Goal: Obtain resource: Download file/media

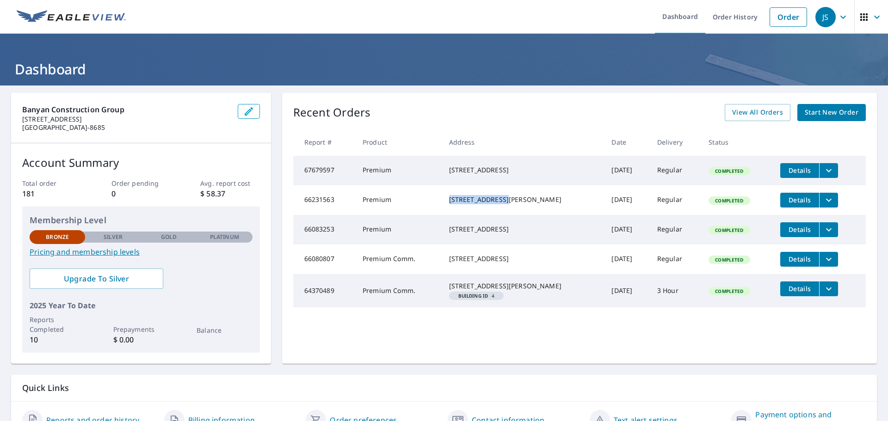
drag, startPoint x: 516, startPoint y: 199, endPoint x: 451, endPoint y: 199, distance: 65.2
click at [451, 199] on div "[STREET_ADDRESS][PERSON_NAME]" at bounding box center [523, 199] width 148 height 9
copy div "[STREET_ADDRESS][PERSON_NAME]"
drag, startPoint x: 519, startPoint y: 232, endPoint x: 449, endPoint y: 231, distance: 69.9
click at [449, 231] on div "[STREET_ADDRESS]" at bounding box center [523, 229] width 148 height 9
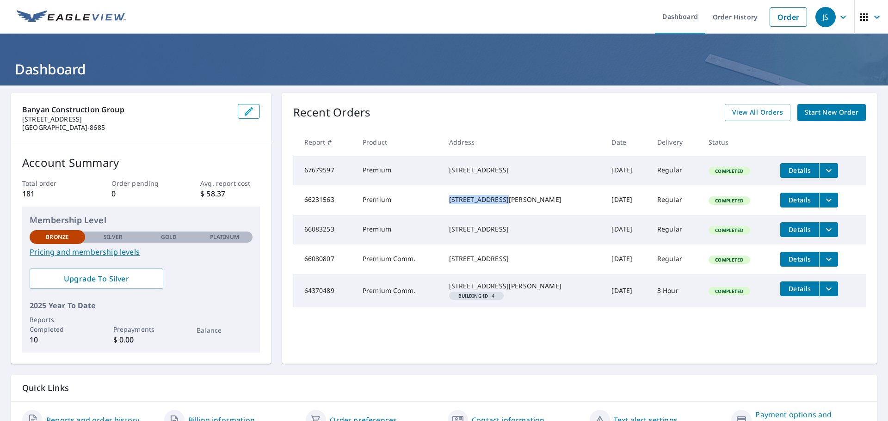
copy div "[STREET_ADDRESS]"
click at [823, 235] on icon "filesDropdownBtn-66083253" at bounding box center [828, 229] width 11 height 11
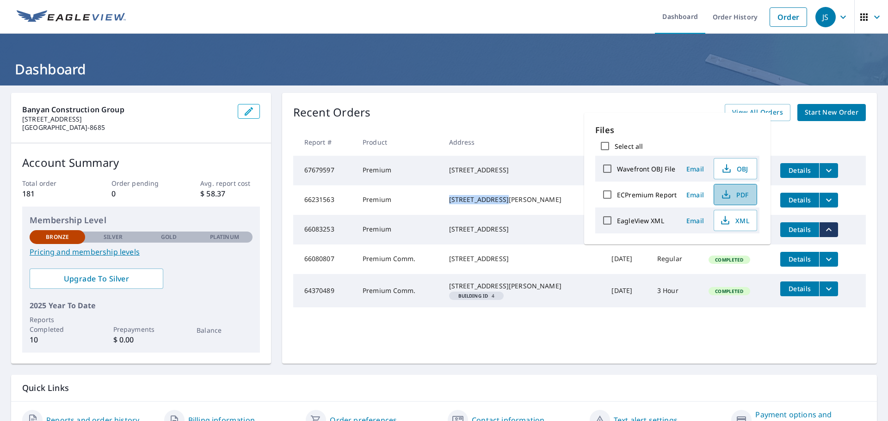
click at [736, 195] on span "PDF" at bounding box center [735, 194] width 30 height 11
click at [532, 264] on div "[STREET_ADDRESS]" at bounding box center [523, 258] width 148 height 9
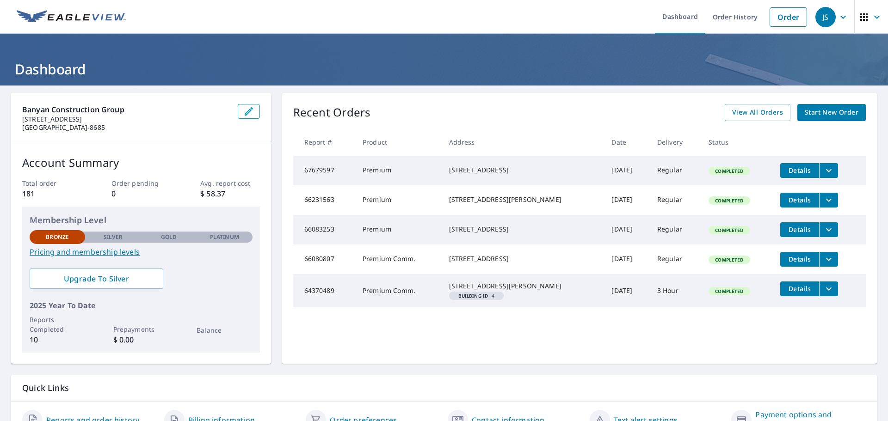
drag, startPoint x: 530, startPoint y: 266, endPoint x: 449, endPoint y: 268, distance: 81.0
click at [449, 264] on div "[STREET_ADDRESS]" at bounding box center [523, 258] width 148 height 9
copy div "[STREET_ADDRESS]"
drag, startPoint x: 525, startPoint y: 300, endPoint x: 445, endPoint y: 298, distance: 80.5
click at [445, 298] on td "[STREET_ADDRESS][PERSON_NAME]" at bounding box center [523, 290] width 163 height 33
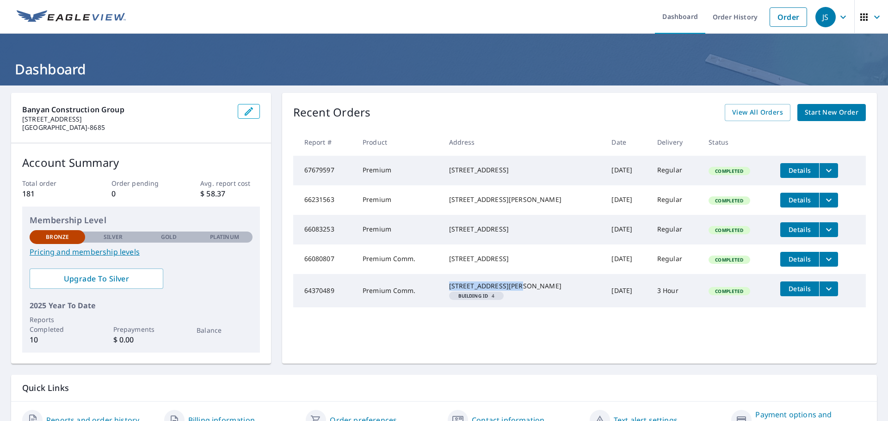
copy div "[GEOGRAPHIC_DATA]"
click at [823, 295] on icon "filesDropdownBtn-64370489" at bounding box center [828, 289] width 11 height 11
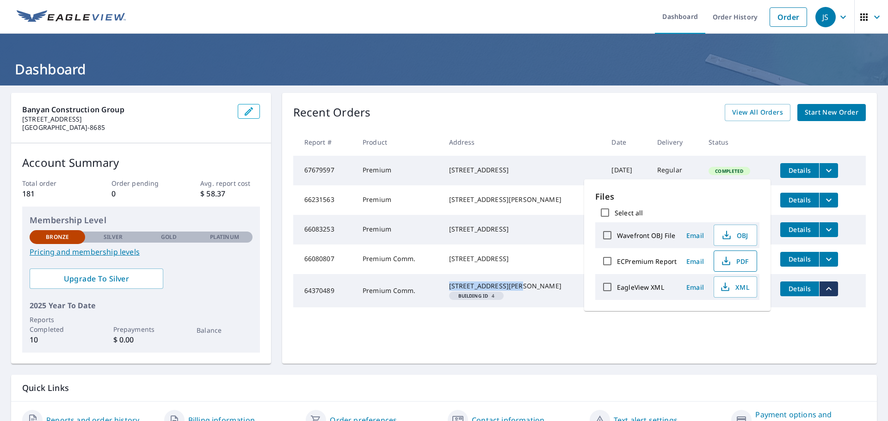
click at [735, 263] on span "PDF" at bounding box center [735, 261] width 30 height 11
click at [766, 118] on link "View All Orders" at bounding box center [758, 112] width 66 height 17
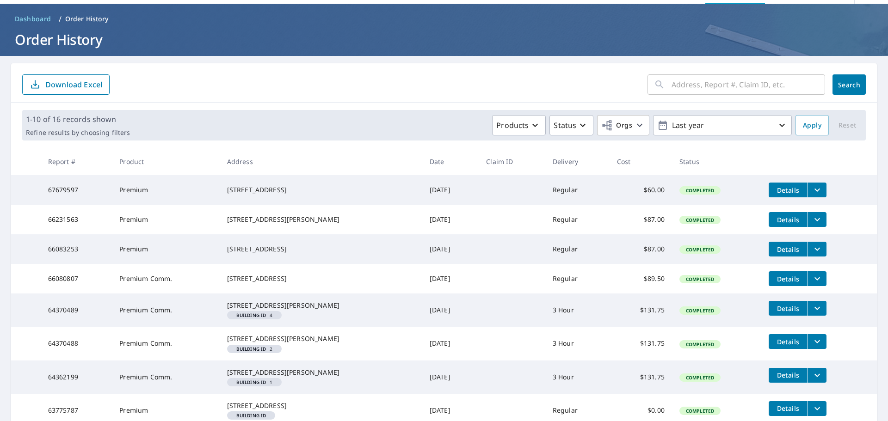
scroll to position [46, 0]
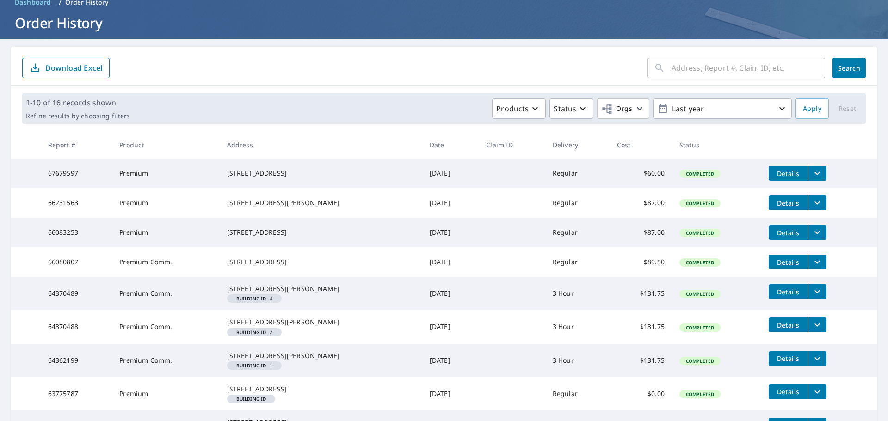
drag, startPoint x: 227, startPoint y: 168, endPoint x: 293, endPoint y: 275, distance: 125.0
click at [293, 275] on tbody "67679597 Premium [STREET_ADDRESS] [DATE] Regular $60.00 Completed Details 66231…" at bounding box center [444, 316] width 866 height 315
click at [313, 267] on div "[STREET_ADDRESS]" at bounding box center [321, 262] width 188 height 9
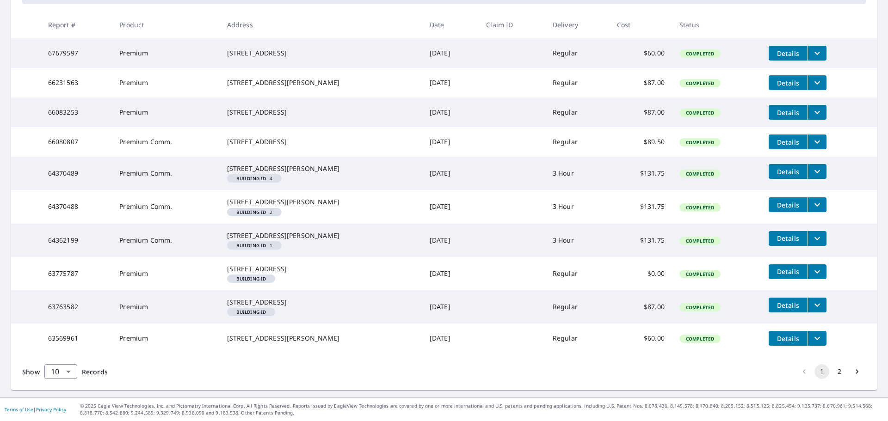
scroll to position [231, 0]
drag, startPoint x: 309, startPoint y: 334, endPoint x: 240, endPoint y: 333, distance: 69.4
click at [229, 334] on div "[STREET_ADDRESS][PERSON_NAME]" at bounding box center [321, 338] width 188 height 9
copy div "[STREET_ADDRESS][PERSON_NAME]"
